Goal: Check status: Check status

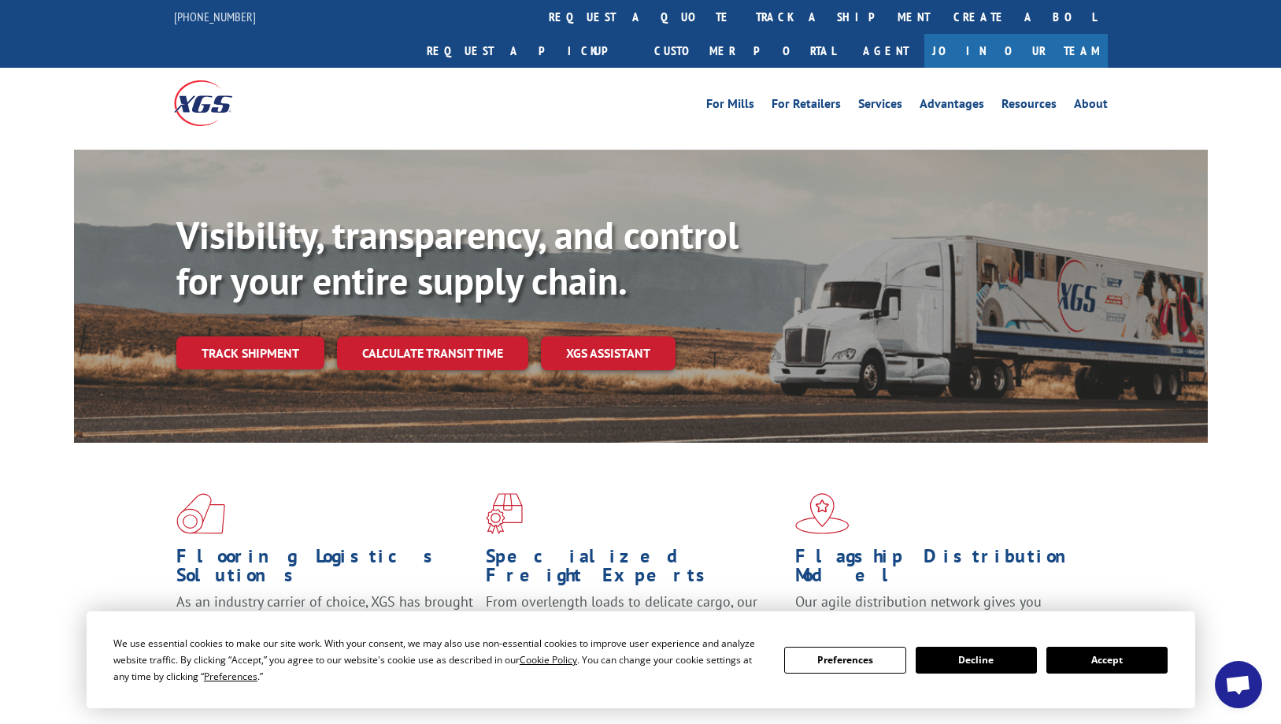
click at [245, 336] on link "Track shipment" at bounding box center [250, 352] width 148 height 33
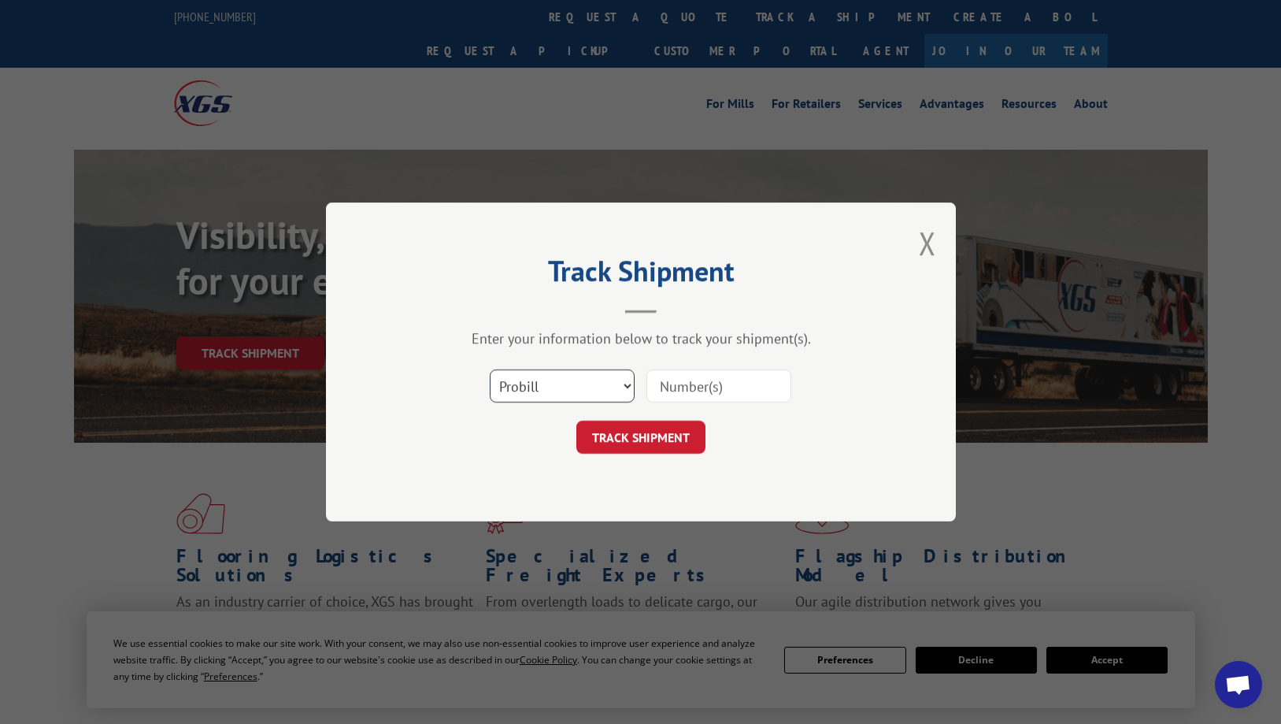
click at [581, 385] on select "Select category... Probill BOL PO" at bounding box center [562, 385] width 145 height 33
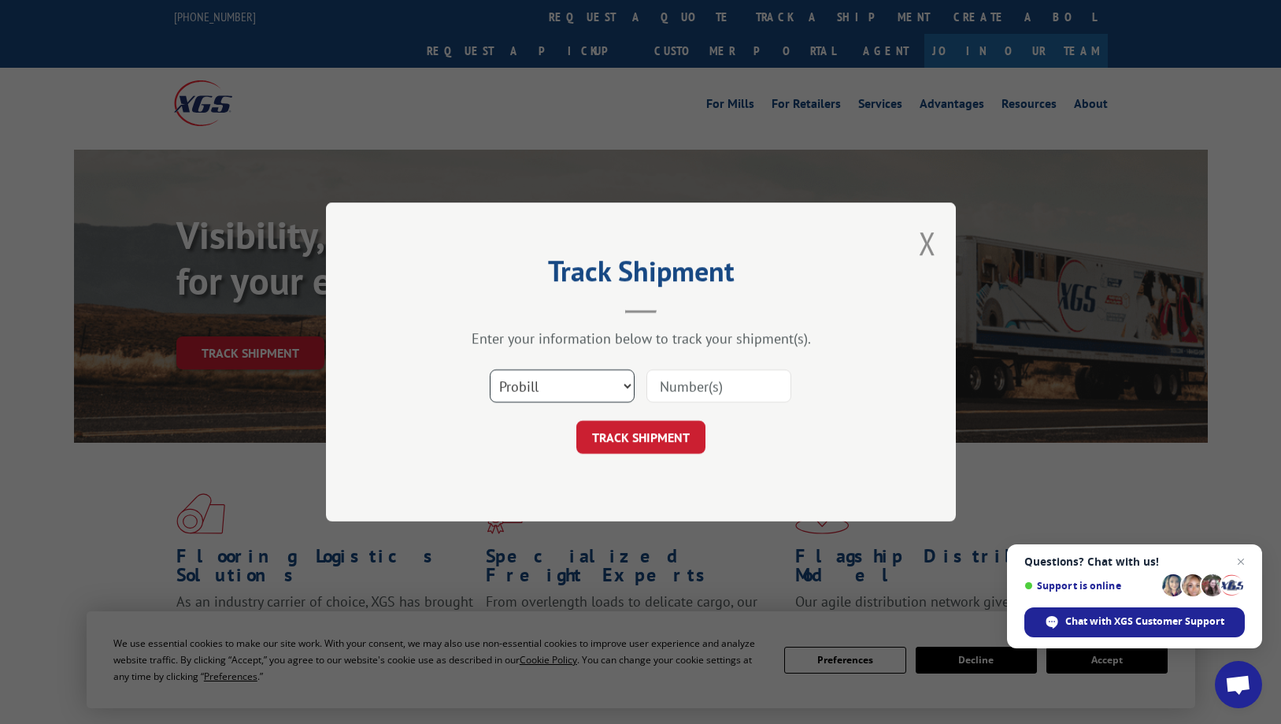
select select "bol"
click at [490, 369] on select "Select category... Probill BOL PO" at bounding box center [562, 385] width 145 height 33
click at [697, 387] on input at bounding box center [719, 385] width 145 height 33
paste input "2880459"
type input "2880459"
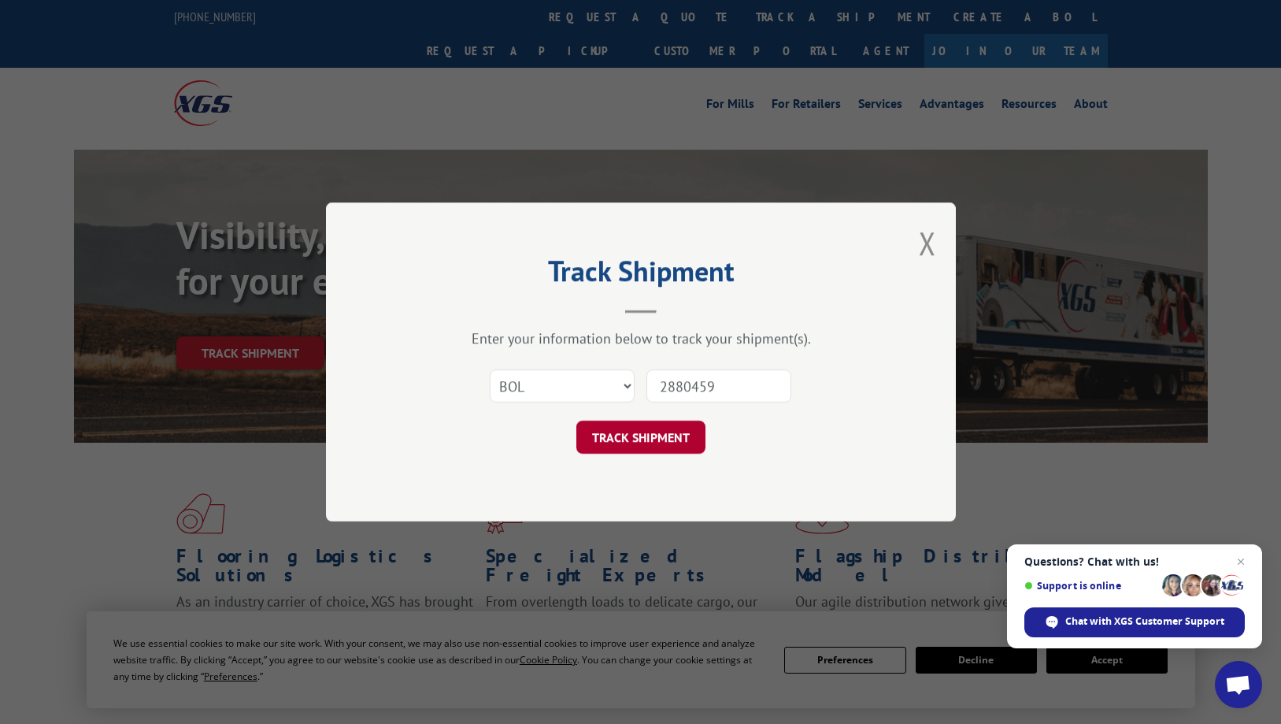
click at [669, 431] on button "TRACK SHIPMENT" at bounding box center [640, 437] width 129 height 33
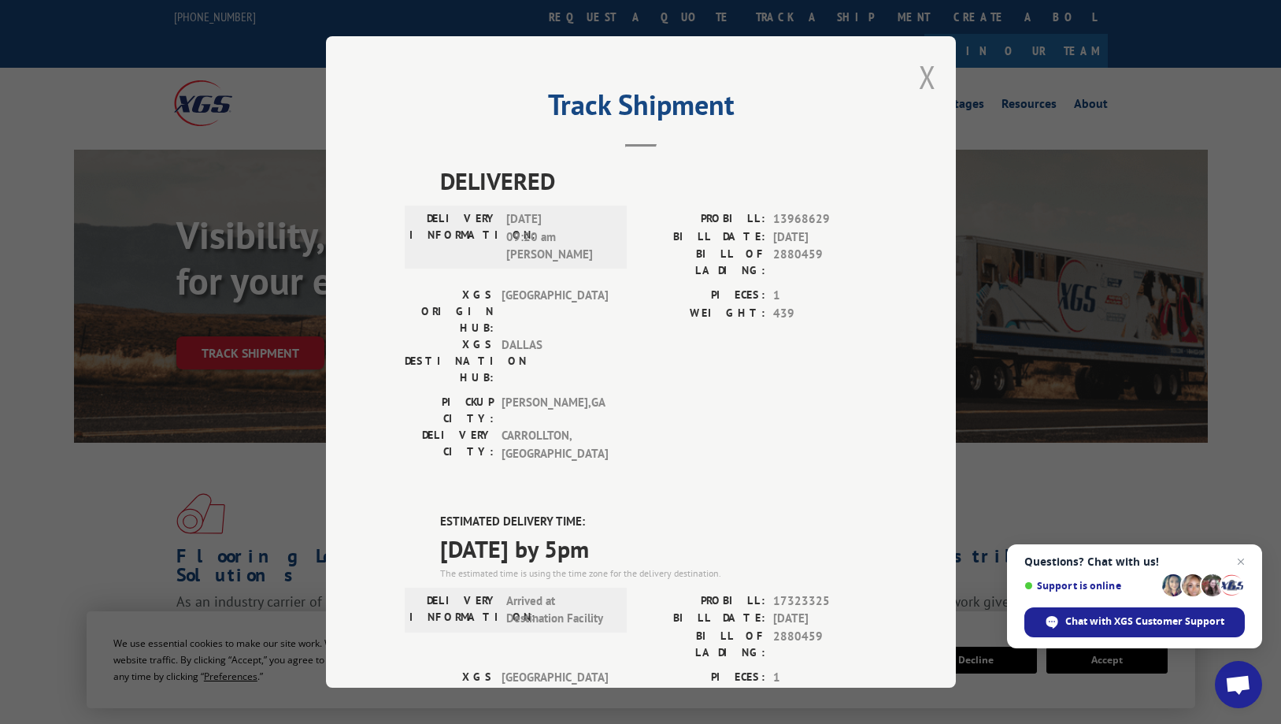
click at [925, 83] on button "Close modal" at bounding box center [927, 77] width 17 height 42
